Goal: Task Accomplishment & Management: Use online tool/utility

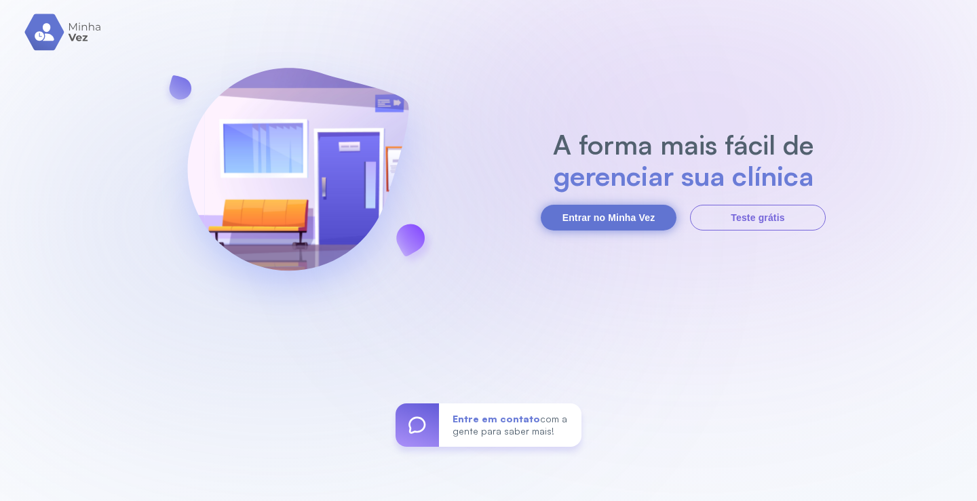
click at [624, 214] on button "Entrar no Minha Vez" at bounding box center [609, 218] width 136 height 26
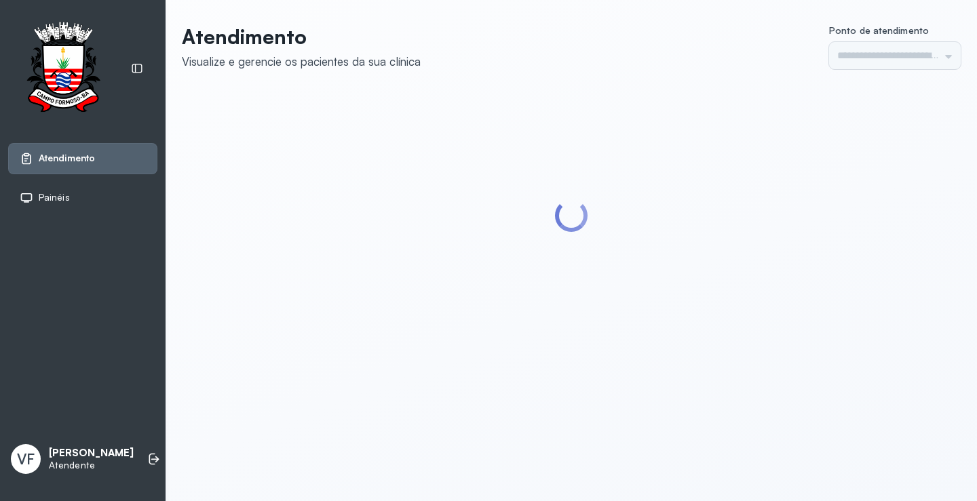
type input "*********"
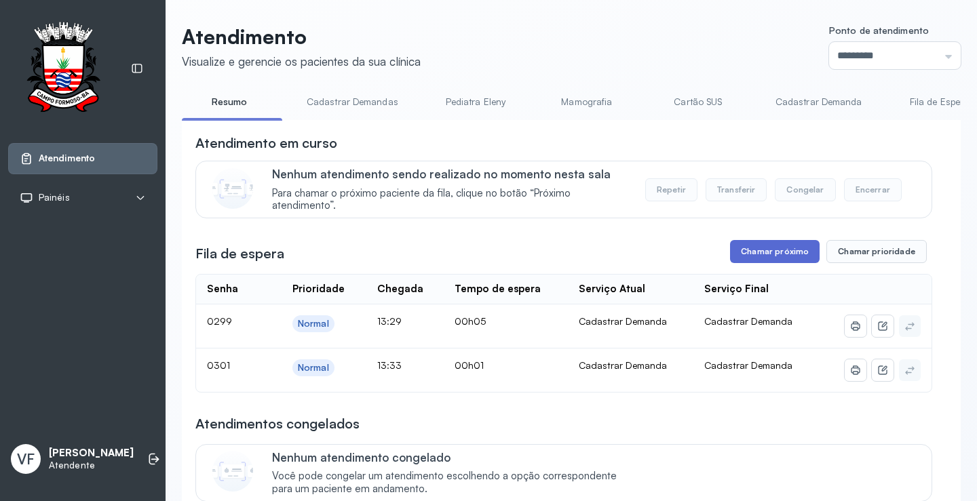
click at [762, 252] on button "Chamar próximo" at bounding box center [775, 251] width 90 height 23
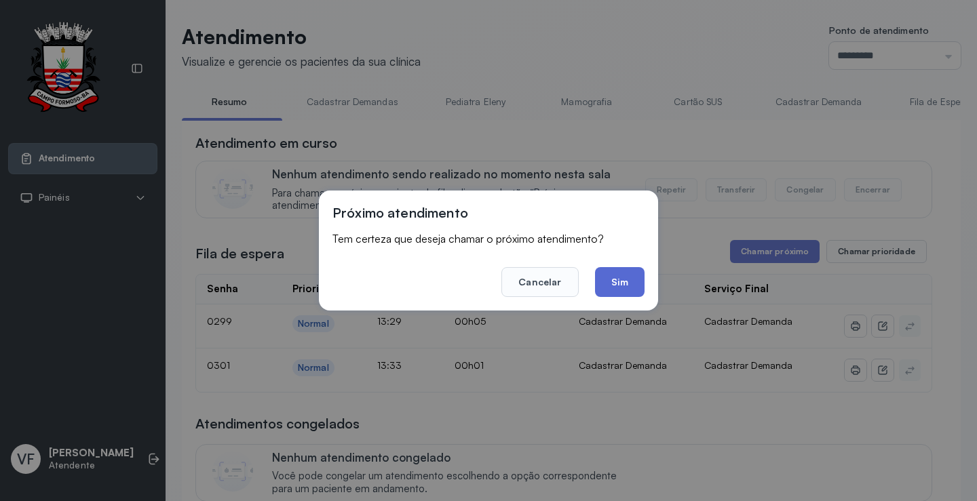
click at [626, 275] on button "Sim" at bounding box center [620, 282] width 50 height 30
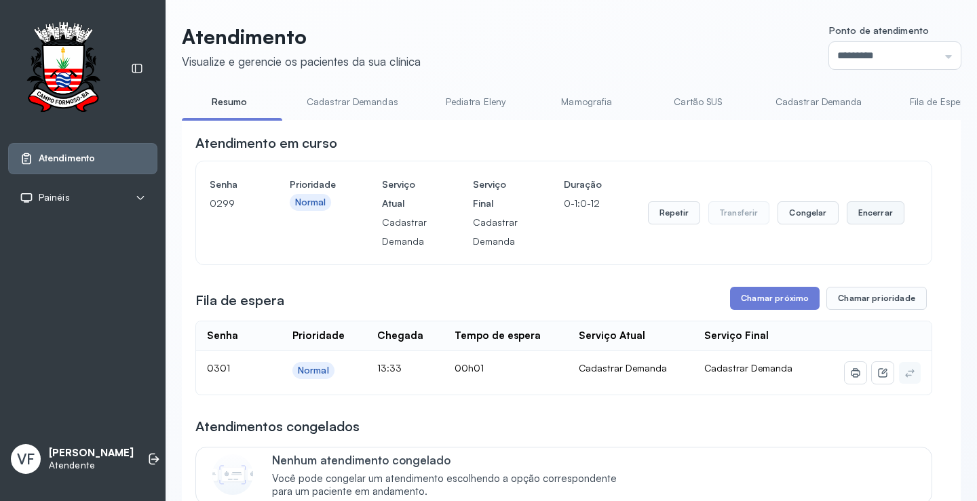
click at [866, 218] on button "Encerrar" at bounding box center [876, 213] width 58 height 23
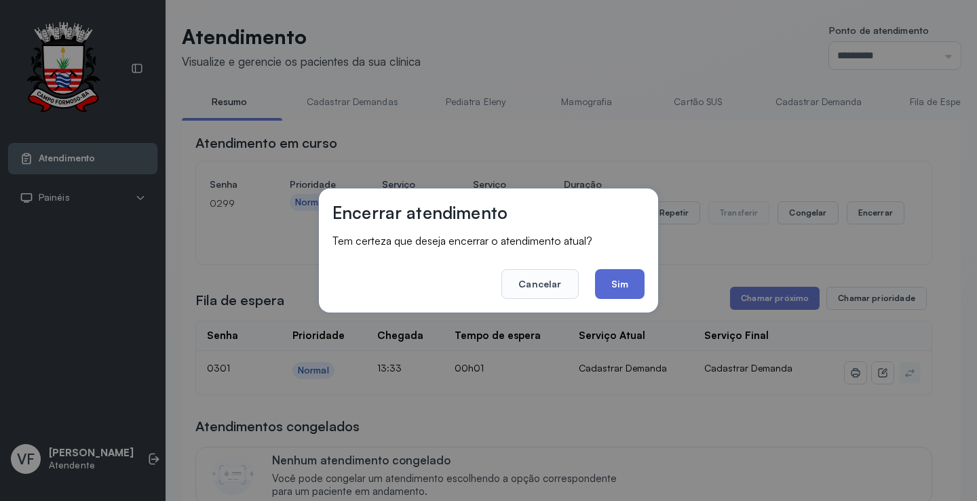
click at [632, 283] on button "Sim" at bounding box center [620, 284] width 50 height 30
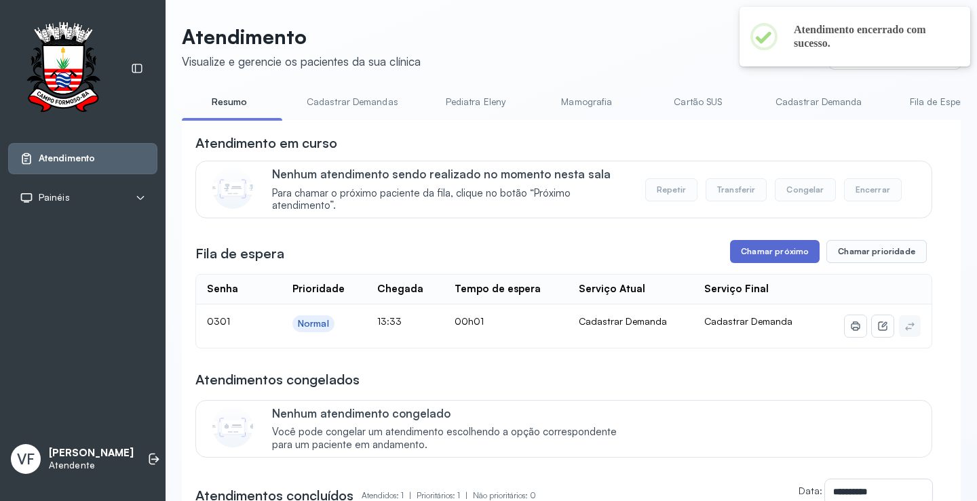
click at [767, 252] on button "Chamar próximo" at bounding box center [775, 251] width 90 height 23
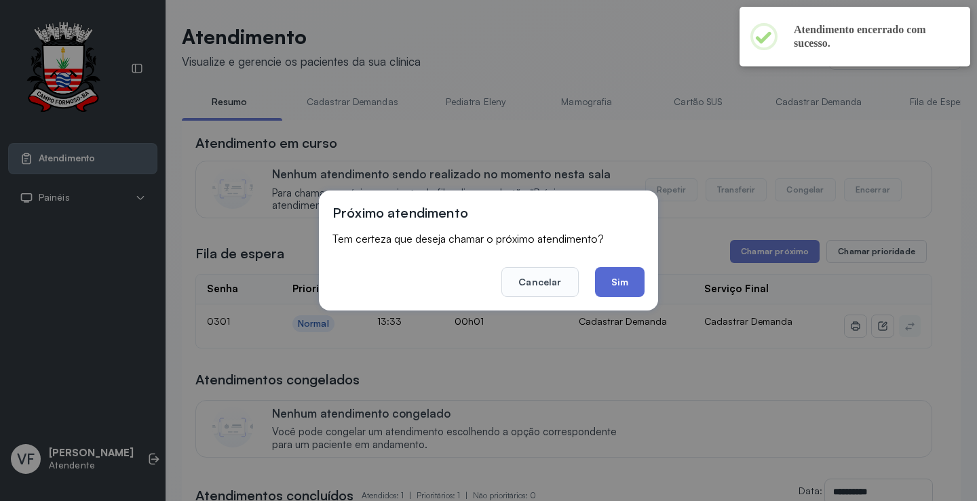
click at [616, 278] on button "Sim" at bounding box center [620, 282] width 50 height 30
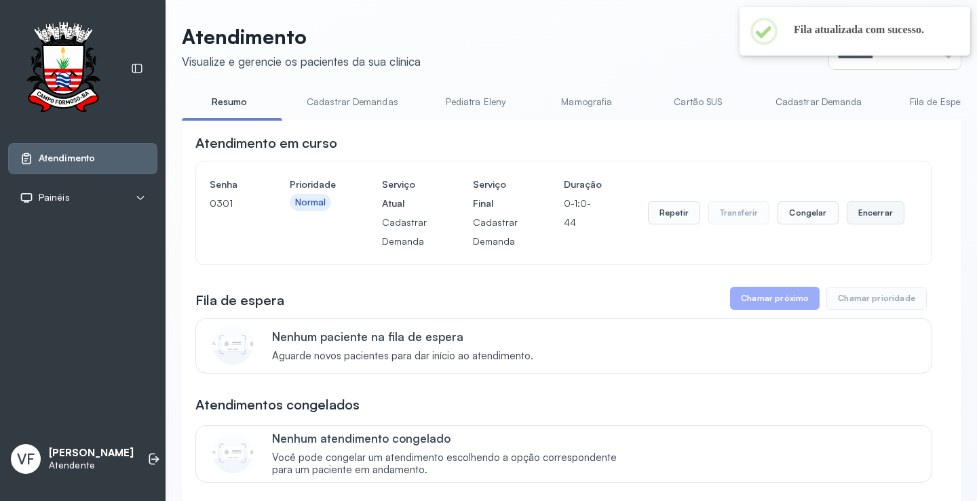
click at [871, 214] on button "Encerrar" at bounding box center [876, 213] width 58 height 23
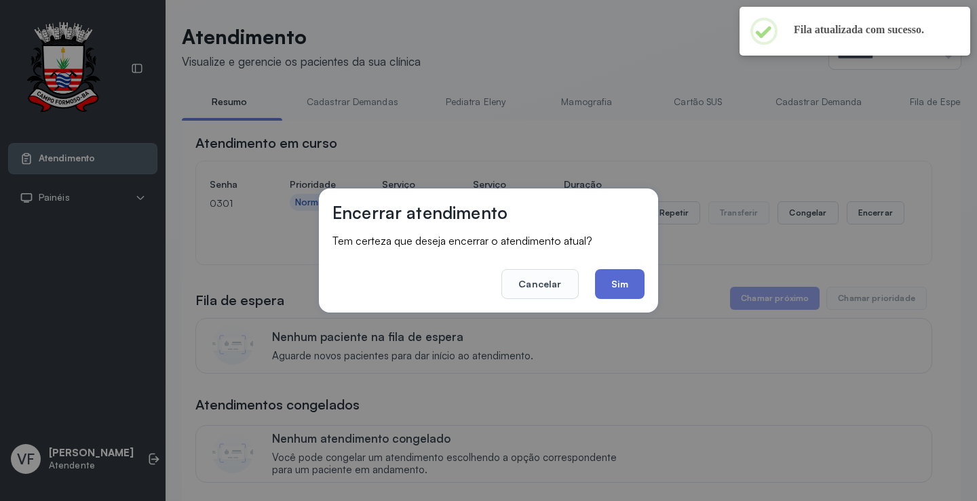
click at [624, 286] on button "Sim" at bounding box center [620, 284] width 50 height 30
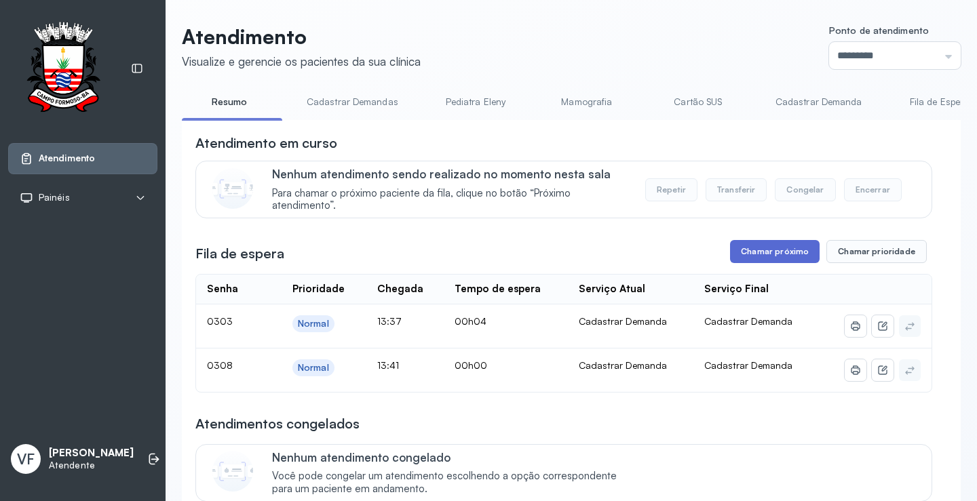
click at [767, 255] on button "Chamar próximo" at bounding box center [775, 251] width 90 height 23
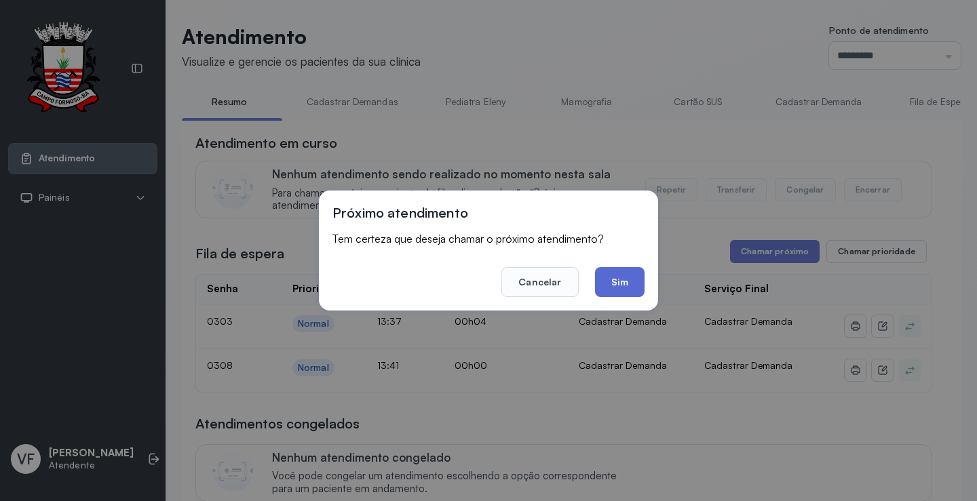
click at [625, 280] on button "Sim" at bounding box center [620, 282] width 50 height 30
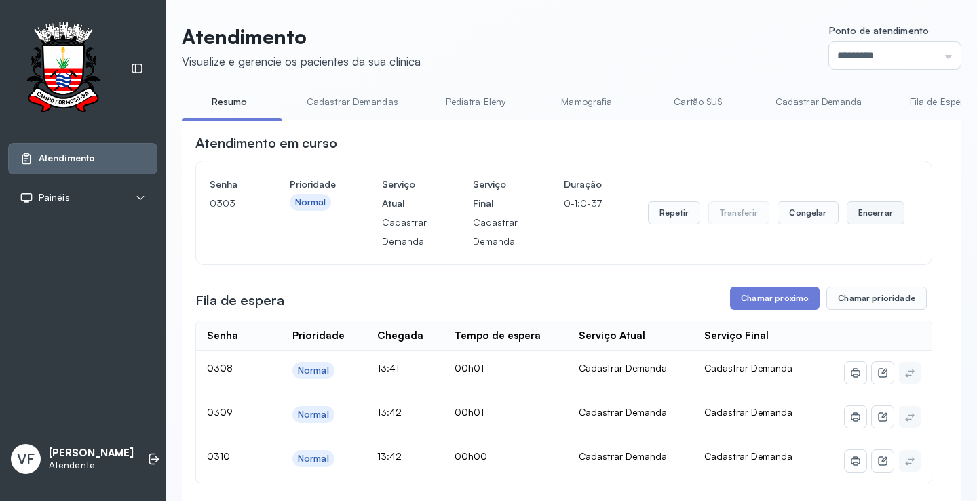
click at [875, 209] on button "Encerrar" at bounding box center [876, 213] width 58 height 23
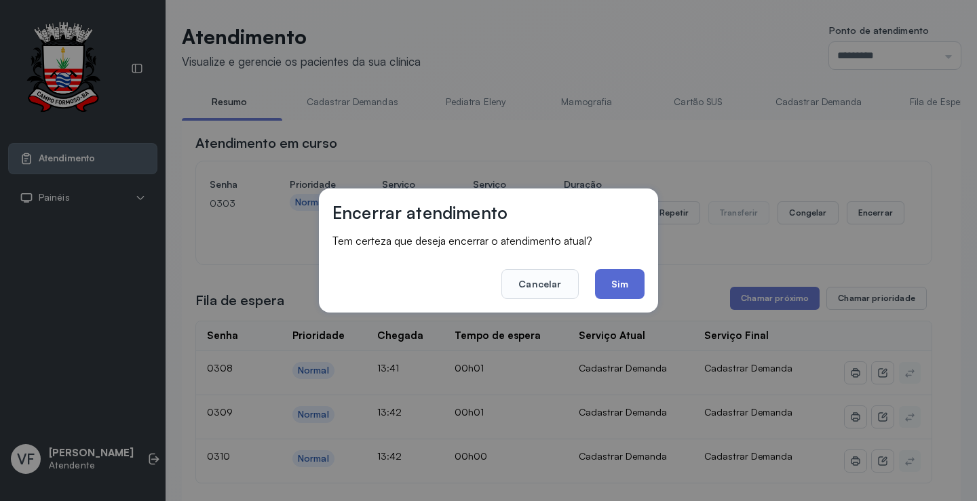
click at [624, 280] on button "Sim" at bounding box center [620, 284] width 50 height 30
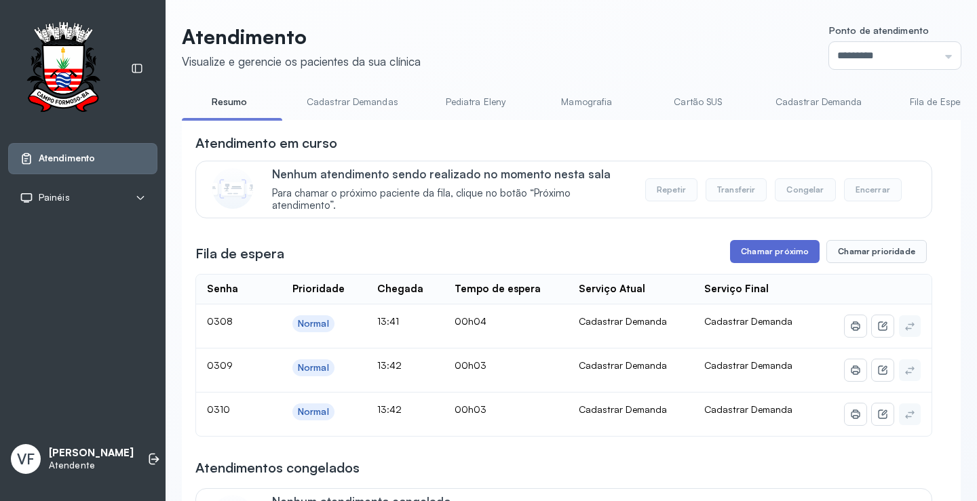
click at [761, 249] on button "Chamar próximo" at bounding box center [775, 251] width 90 height 23
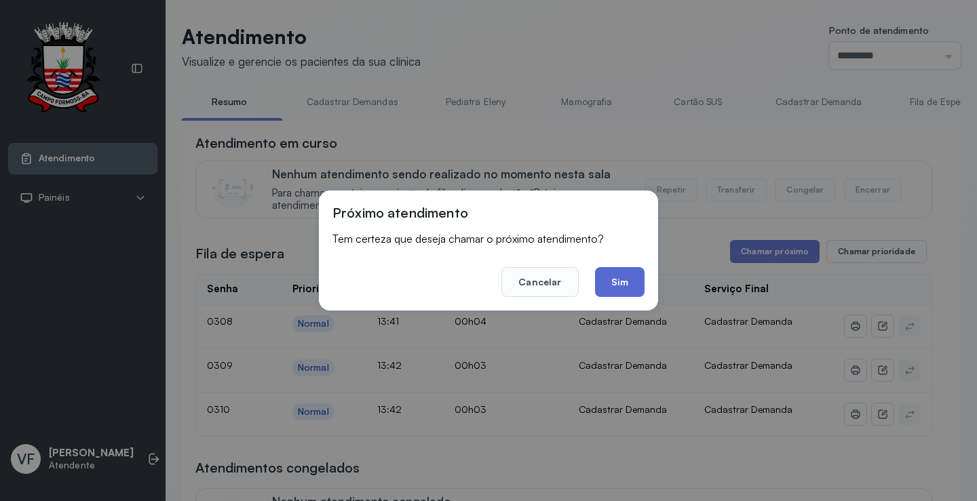
click at [617, 273] on button "Sim" at bounding box center [620, 282] width 50 height 30
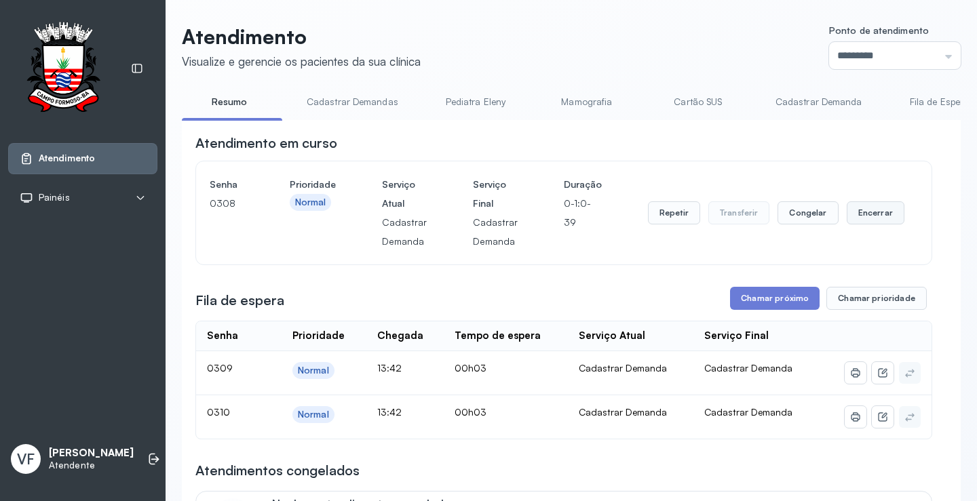
click at [862, 212] on button "Encerrar" at bounding box center [876, 213] width 58 height 23
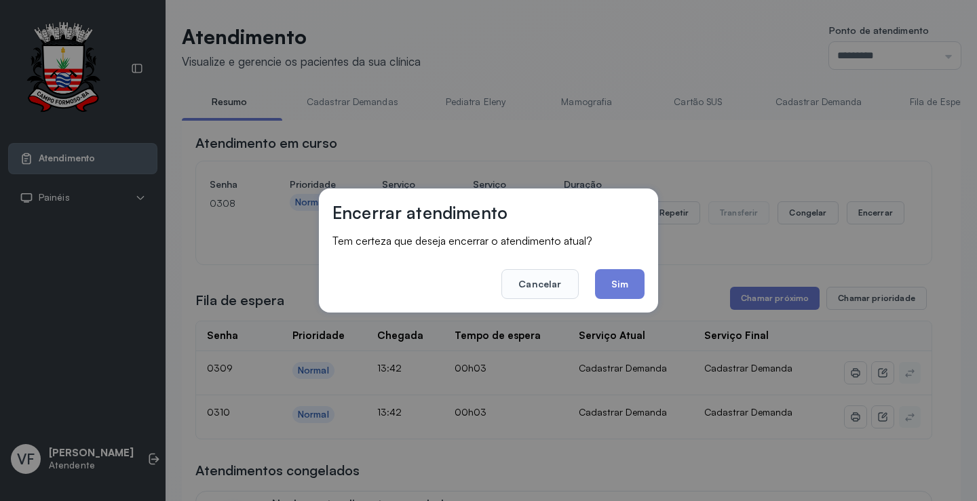
drag, startPoint x: 611, startPoint y: 277, endPoint x: 629, endPoint y: 266, distance: 21.3
click at [628, 267] on footer "Cancelar Sim" at bounding box center [488, 274] width 312 height 49
click at [632, 281] on button "Sim" at bounding box center [620, 284] width 50 height 30
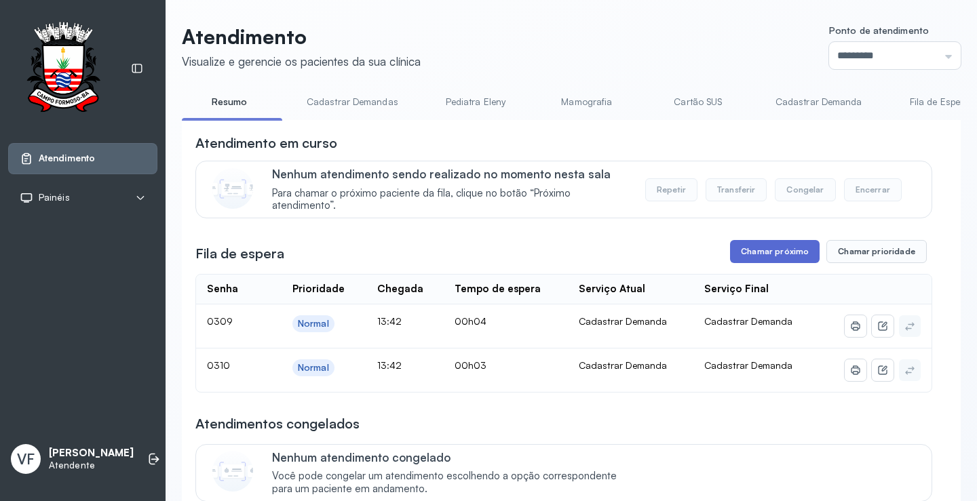
click at [765, 251] on button "Chamar próximo" at bounding box center [775, 251] width 90 height 23
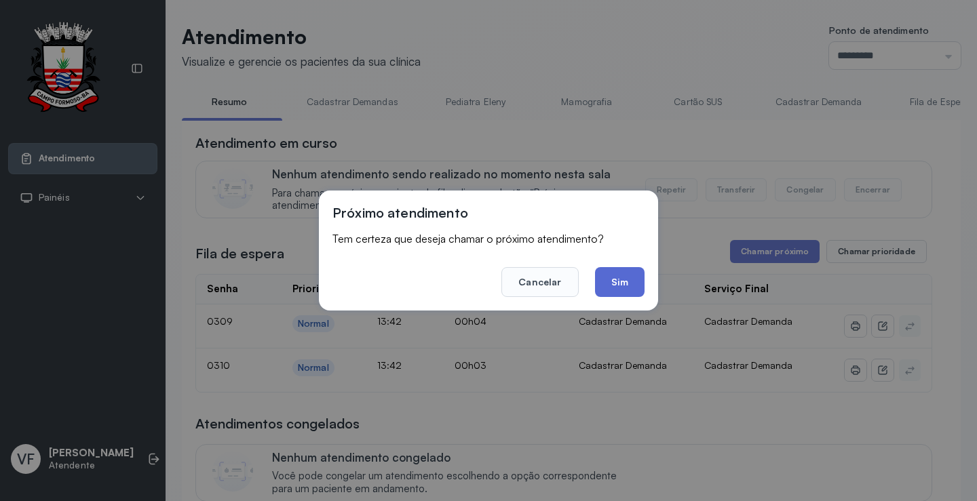
click at [620, 277] on button "Sim" at bounding box center [620, 282] width 50 height 30
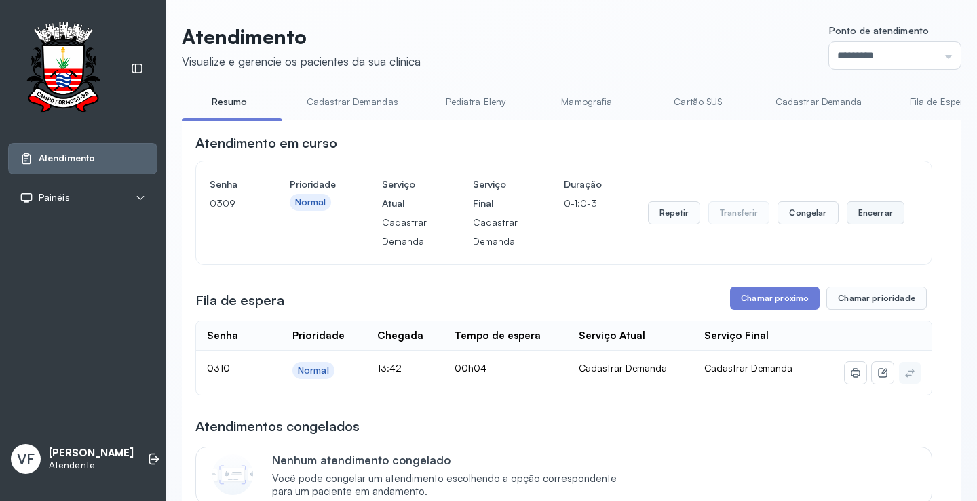
click at [860, 215] on button "Encerrar" at bounding box center [876, 213] width 58 height 23
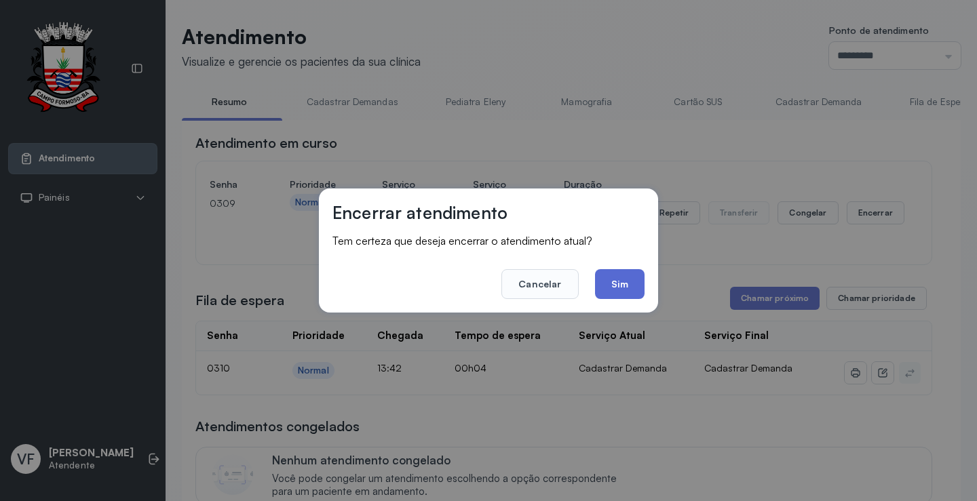
click at [618, 276] on button "Sim" at bounding box center [620, 284] width 50 height 30
